Goal: Transaction & Acquisition: Purchase product/service

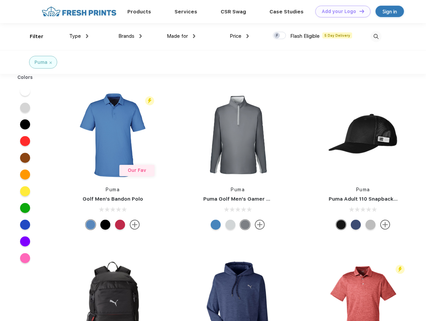
click at [341, 11] on link "Add your Logo Design Tool" at bounding box center [342, 12] width 55 height 12
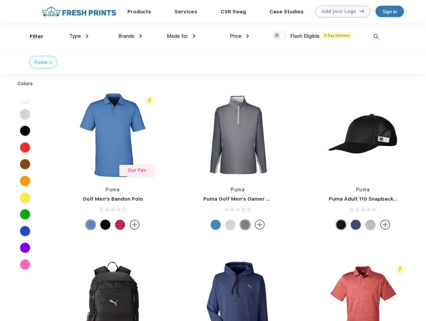
click at [0, 0] on div "Design Tool" at bounding box center [0, 0] width 0 height 0
click at [359, 11] on link "Add your Logo Design Tool" at bounding box center [342, 12] width 55 height 12
click at [32, 36] on div "Filter" at bounding box center [37, 37] width 14 height 8
click at [79, 36] on span "Type" at bounding box center [75, 36] width 12 height 6
click at [130, 36] on span "Brands" at bounding box center [126, 36] width 16 height 6
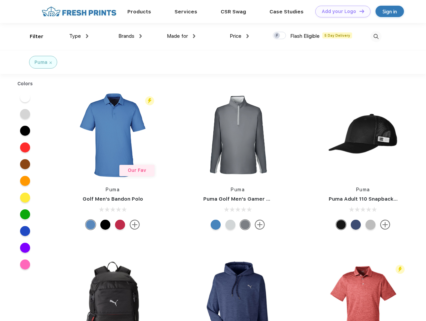
click at [181, 36] on span "Made for" at bounding box center [177, 36] width 21 height 6
click at [240, 36] on span "Price" at bounding box center [236, 36] width 12 height 6
click at [280, 36] on div at bounding box center [279, 35] width 13 height 7
click at [277, 36] on input "checkbox" at bounding box center [275, 33] width 4 height 4
click at [376, 36] on img at bounding box center [376, 36] width 11 height 11
